Goal: Task Accomplishment & Management: Complete application form

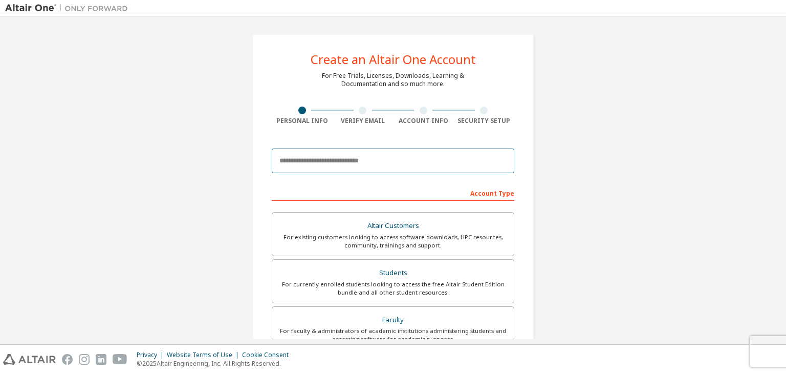
click at [352, 157] on input "email" at bounding box center [393, 160] width 243 height 25
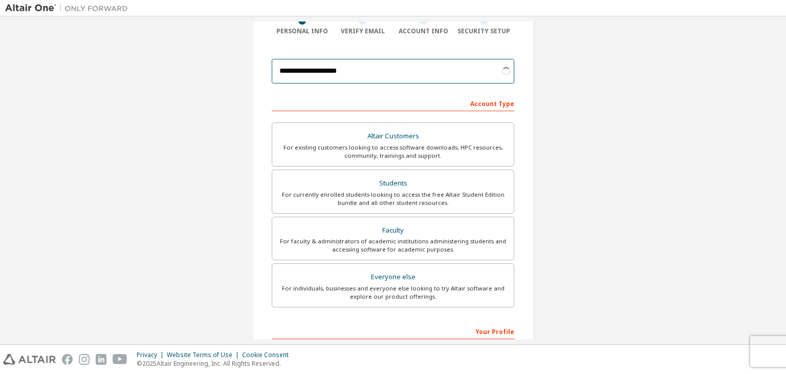
scroll to position [93, 0]
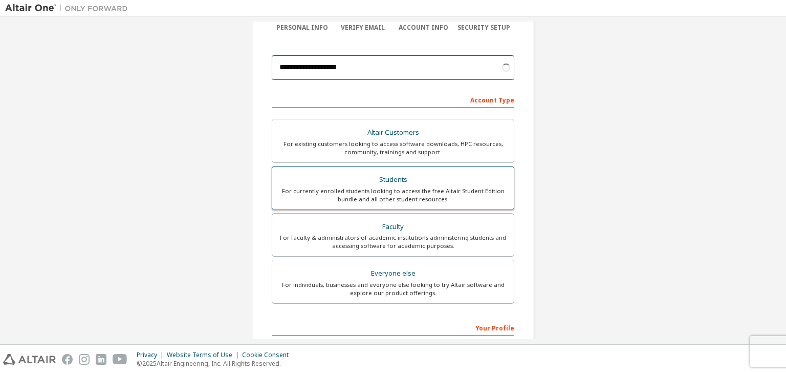
type input "**********"
click at [364, 185] on div "Students" at bounding box center [393, 180] width 229 height 14
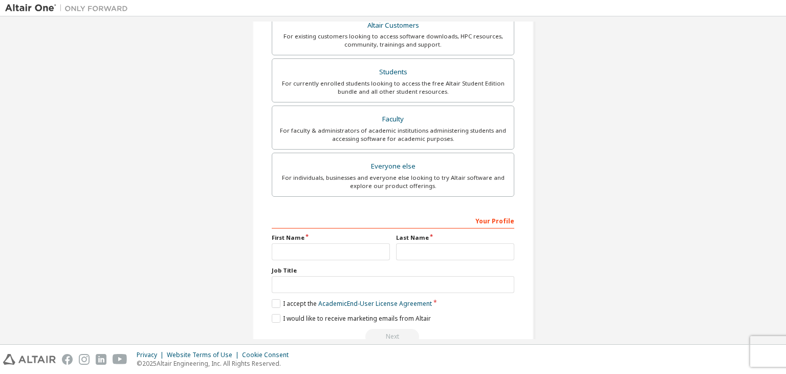
scroll to position [249, 0]
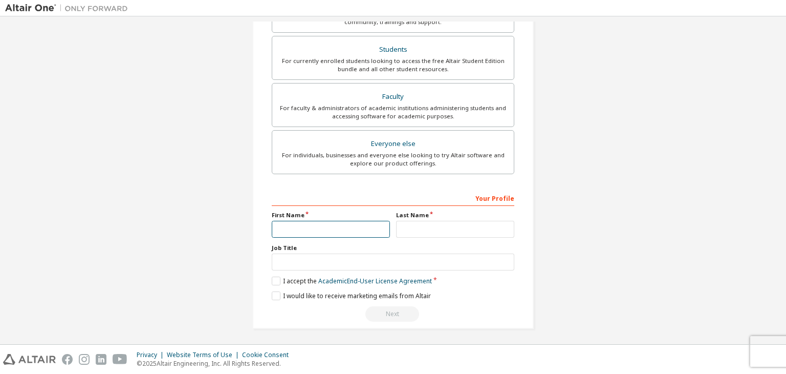
click at [346, 232] on input "text" at bounding box center [331, 229] width 118 height 17
type input "***"
click at [423, 228] on input "text" at bounding box center [455, 229] width 118 height 17
type input "***"
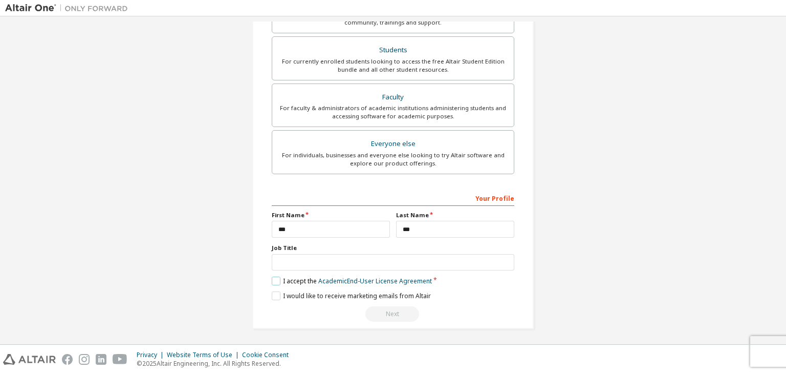
click at [272, 277] on label "I accept the Academic End-User License Agreement" at bounding box center [352, 280] width 160 height 9
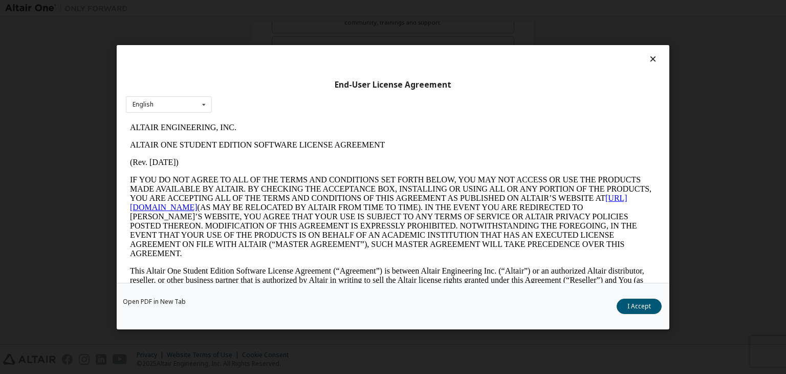
scroll to position [0, 0]
click at [628, 304] on button "I Accept" at bounding box center [639, 305] width 45 height 15
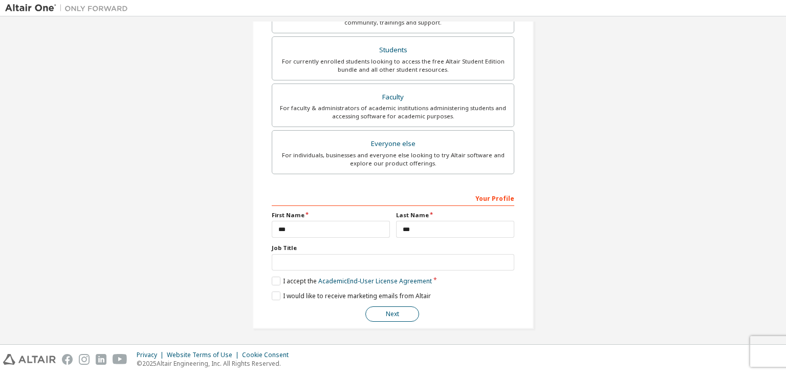
click at [400, 312] on button "Next" at bounding box center [393, 313] width 54 height 15
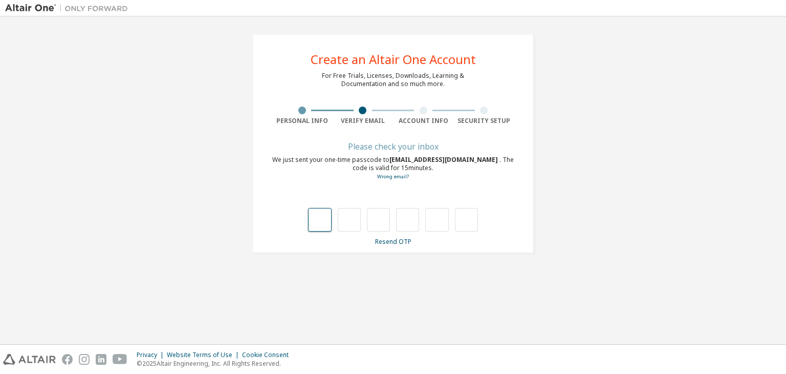
type input "*"
click at [352, 219] on input "*" at bounding box center [349, 220] width 23 height 24
type input "*"
click at [352, 220] on input "*" at bounding box center [349, 220] width 23 height 24
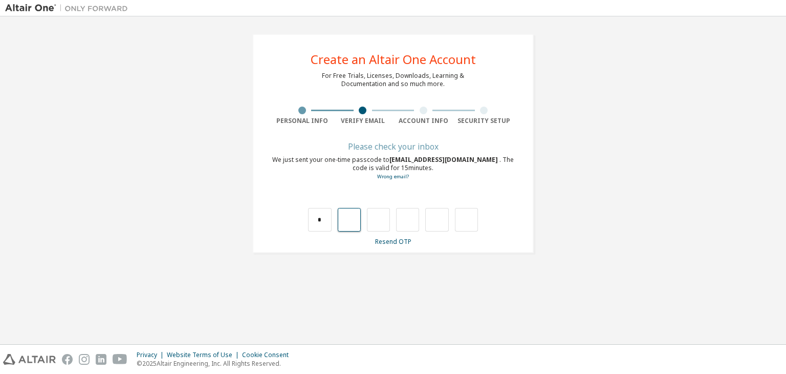
type input "*"
click at [413, 219] on input "*" at bounding box center [407, 220] width 23 height 24
click at [346, 223] on input "*" at bounding box center [349, 220] width 23 height 24
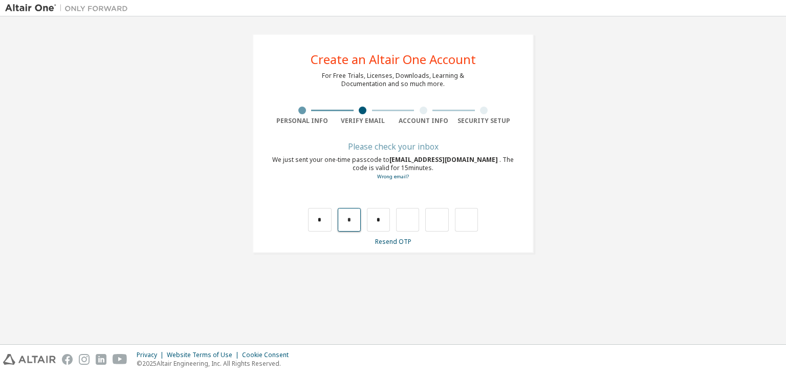
click at [346, 223] on input "*" at bounding box center [349, 220] width 23 height 24
type input "*"
click at [378, 225] on input "text" at bounding box center [378, 220] width 23 height 24
type input "*"
click at [408, 216] on input "*" at bounding box center [407, 220] width 23 height 24
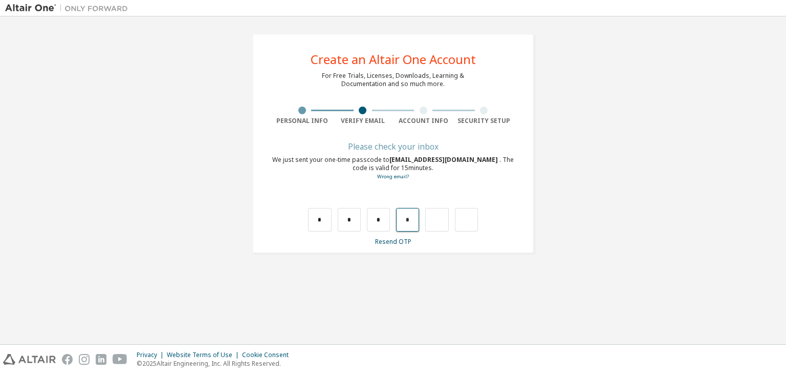
click at [408, 216] on input "*" at bounding box center [407, 220] width 23 height 24
type input "*"
click at [436, 218] on input "*" at bounding box center [436, 220] width 23 height 24
type input "*"
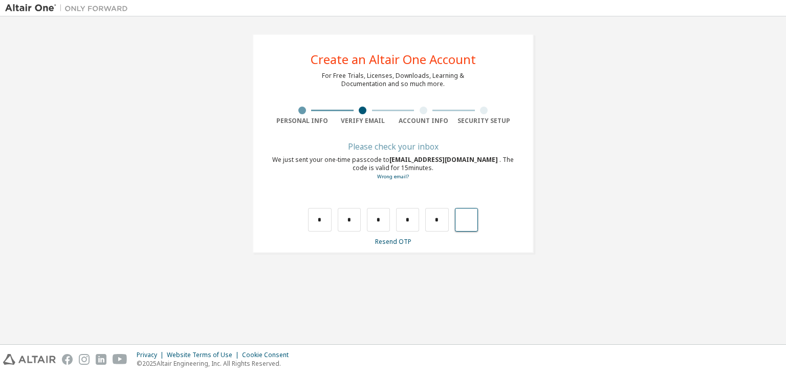
type input "*"
click at [393, 242] on link "Resend OTP" at bounding box center [393, 241] width 36 height 9
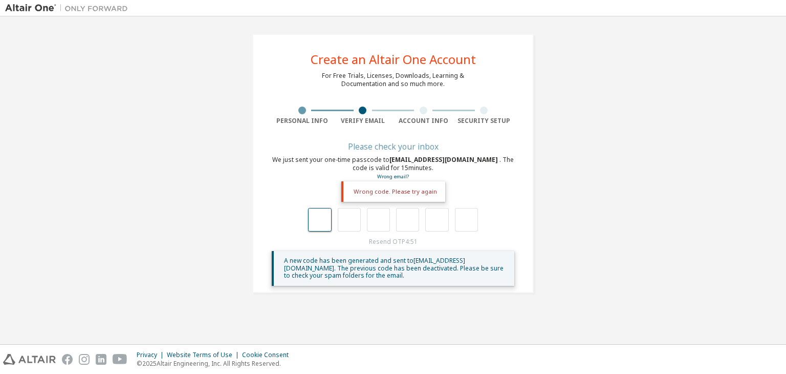
click at [317, 215] on input "text" at bounding box center [319, 220] width 23 height 24
type input "*"
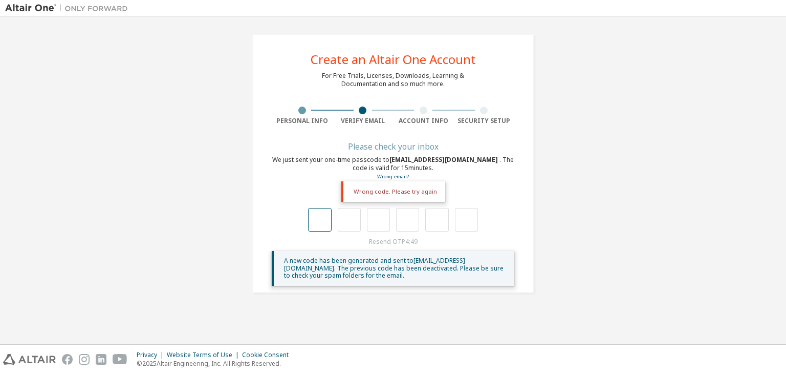
type input "*"
